Goal: Task Accomplishment & Management: Manage account settings

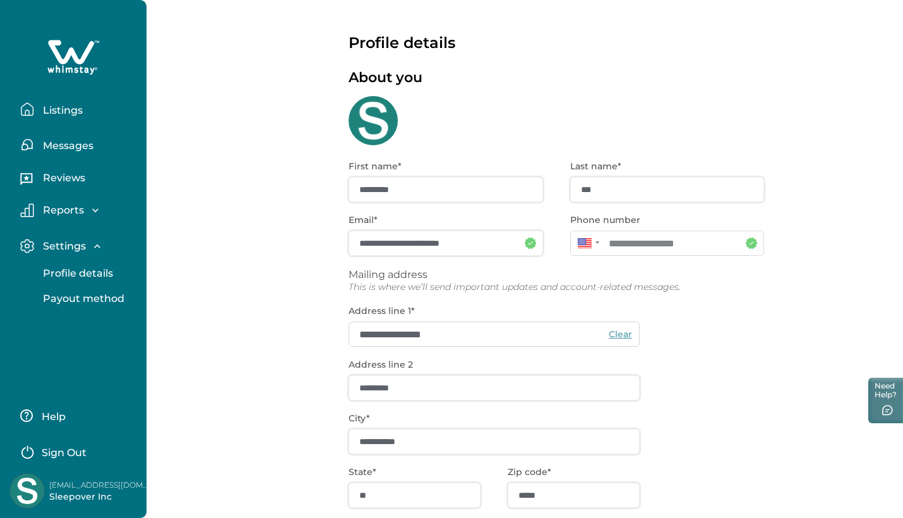
click at [90, 140] on p "Messages" at bounding box center [66, 146] width 54 height 13
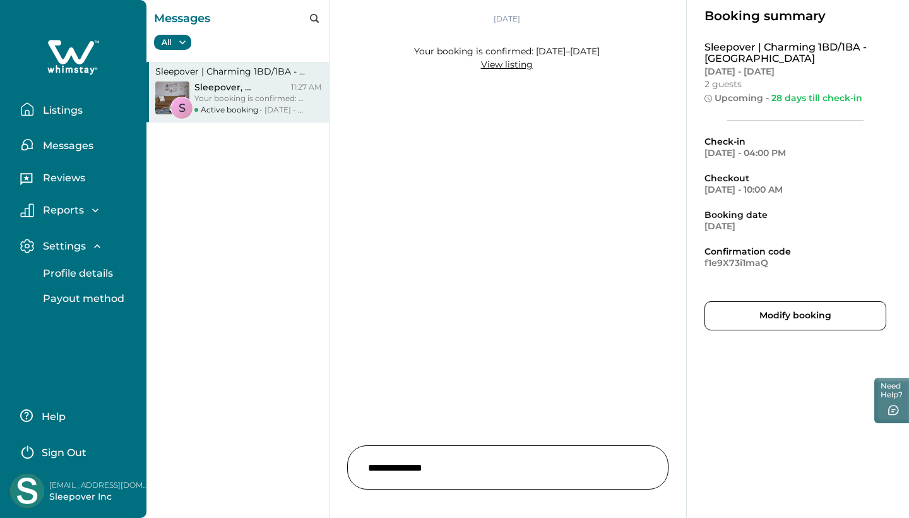
click at [253, 90] on p "Sleepover , [PERSON_NAME]" at bounding box center [230, 86] width 73 height 11
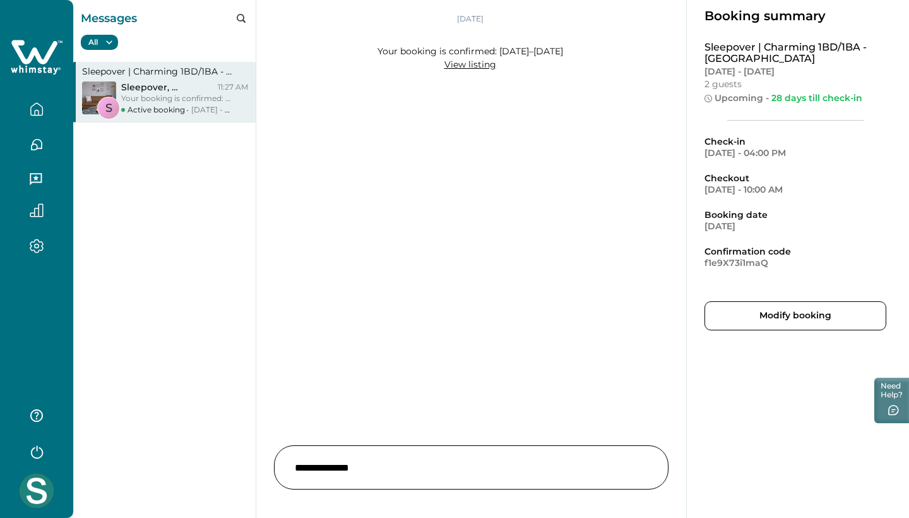
click at [187, 92] on p "Sleepover , [PERSON_NAME]" at bounding box center [157, 86] width 73 height 11
click at [378, 479] on input "text" at bounding box center [471, 467] width 395 height 44
type input "**********"
click at [640, 469] on div at bounding box center [645, 467] width 15 height 15
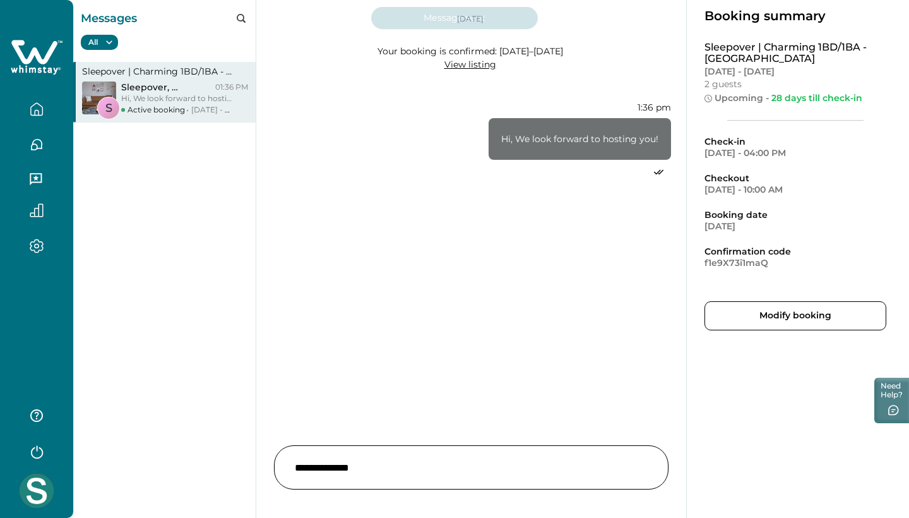
click at [39, 114] on icon "button" at bounding box center [37, 112] width 4 height 5
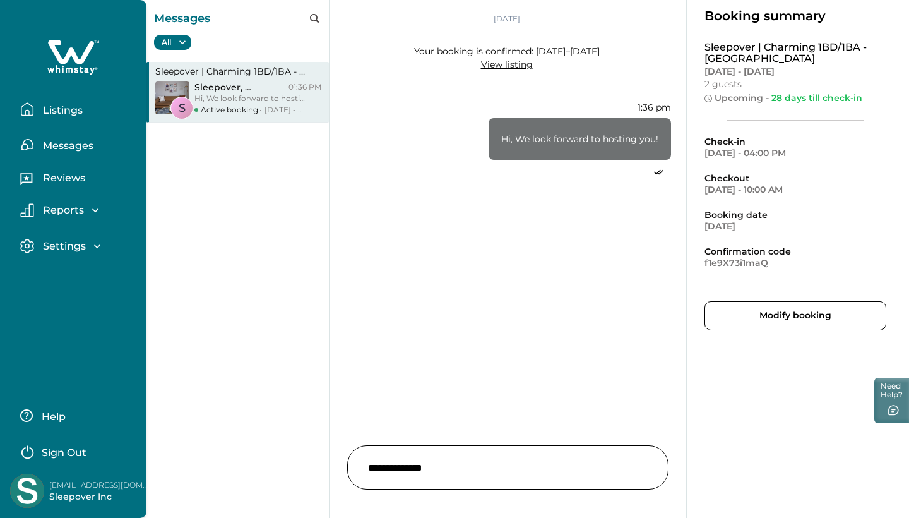
click at [62, 113] on p "Listings" at bounding box center [61, 110] width 44 height 13
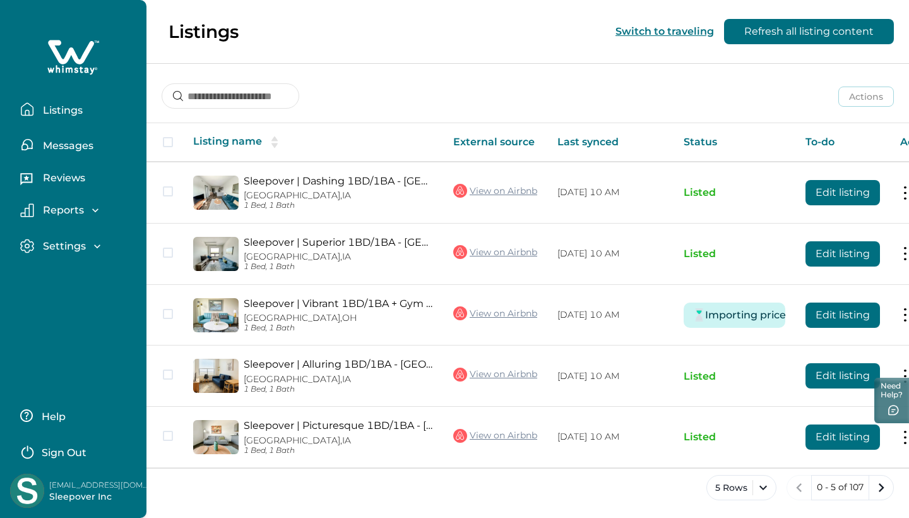
click at [77, 214] on p "Reports" at bounding box center [61, 210] width 45 height 13
click at [83, 261] on p "Reservations" at bounding box center [74, 262] width 71 height 13
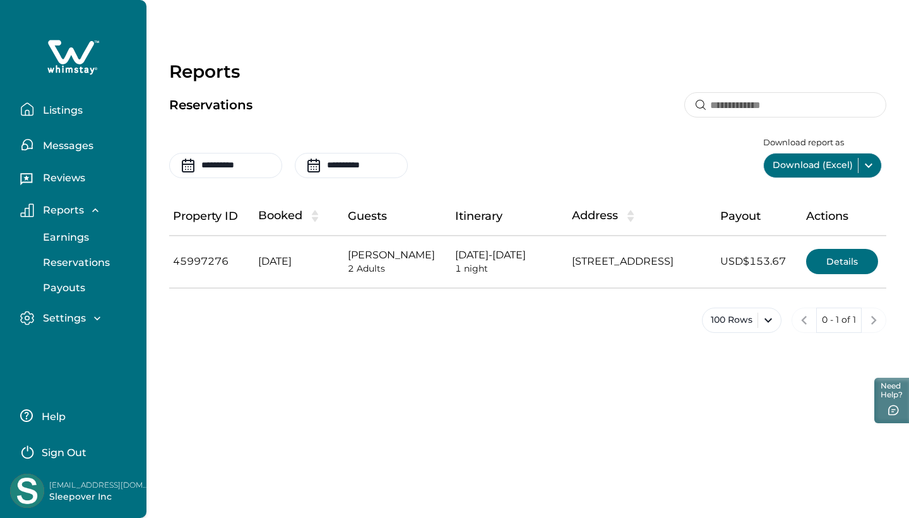
scroll to position [0, 204]
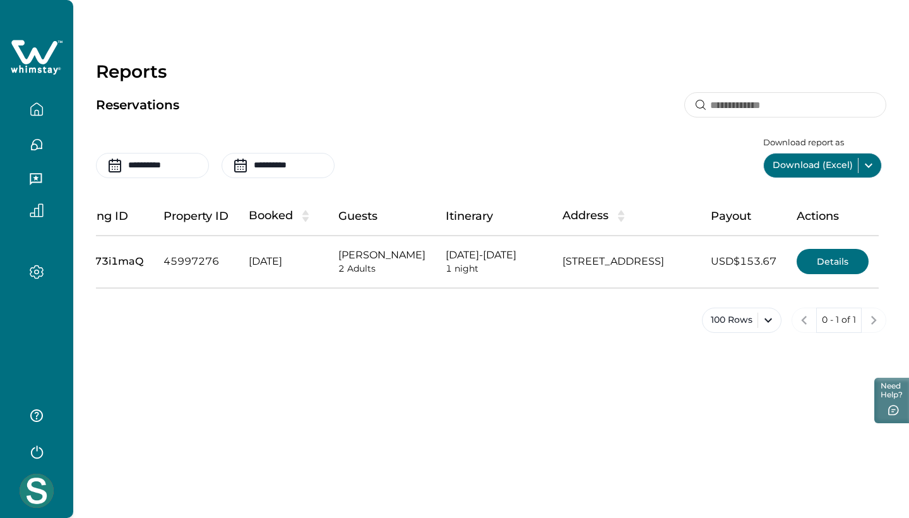
click at [827, 274] on button "Details" at bounding box center [833, 261] width 72 height 25
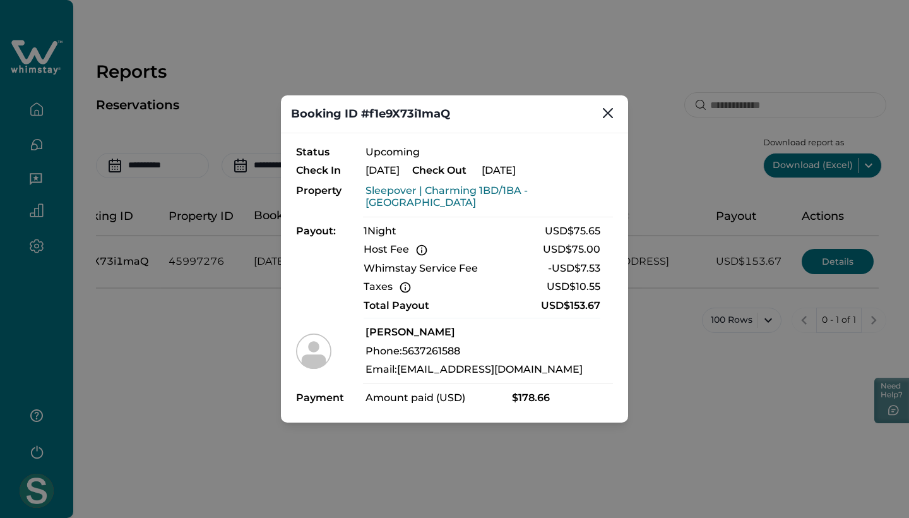
click at [421, 246] on icon "fees-taxes-popover" at bounding box center [422, 250] width 11 height 11
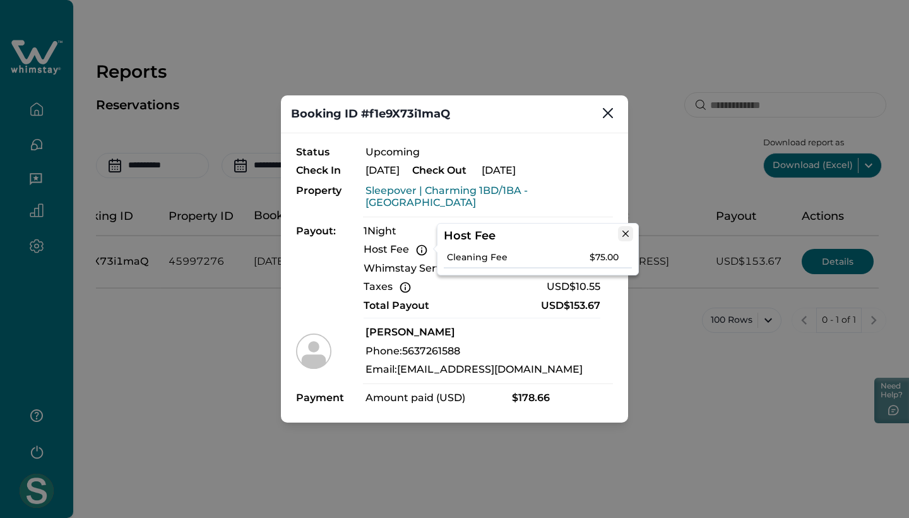
click at [623, 236] on icon "Close" at bounding box center [625, 233] width 6 height 6
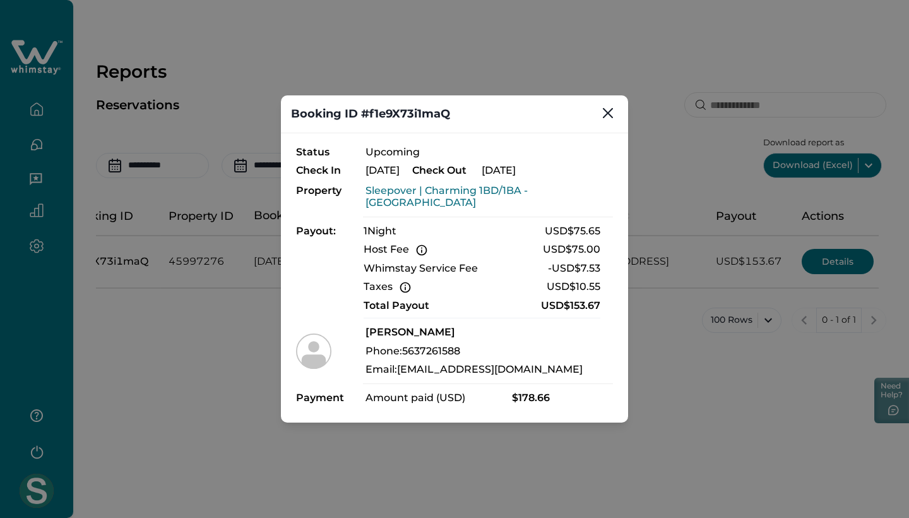
click at [405, 286] on icon "fees-taxes-popover" at bounding box center [405, 287] width 13 height 13
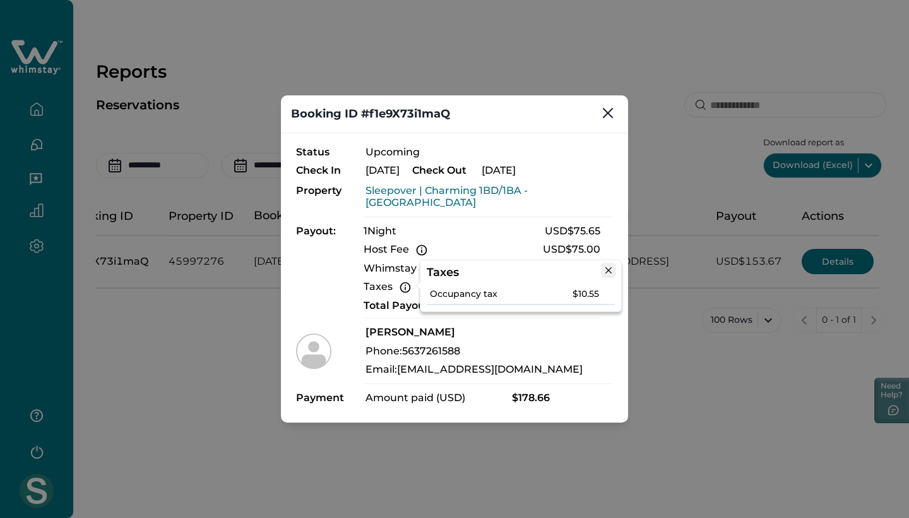
click at [608, 267] on button "Close" at bounding box center [608, 270] width 15 height 15
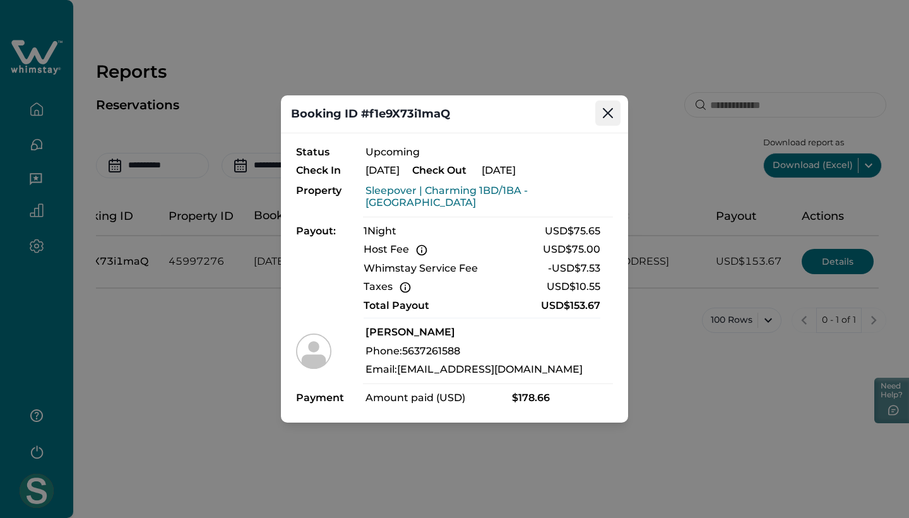
click at [615, 117] on button "Close" at bounding box center [607, 112] width 25 height 25
